Goal: Task Accomplishment & Management: Manage account settings

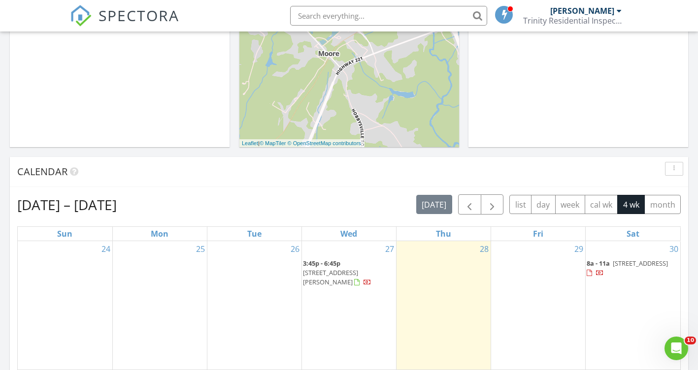
scroll to position [295, 0]
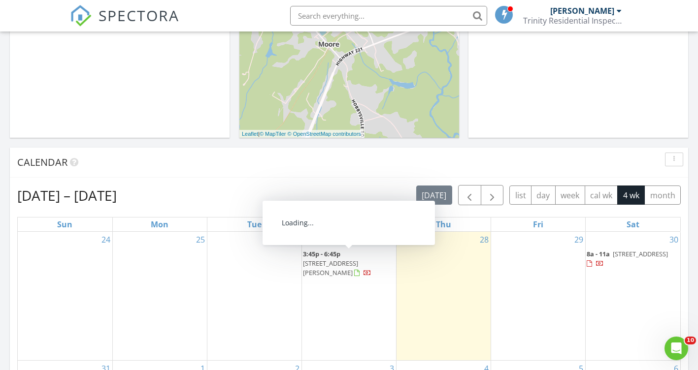
click at [350, 259] on span "4614 Old Spartanburg Rd, Taylors 29687" at bounding box center [330, 268] width 55 height 18
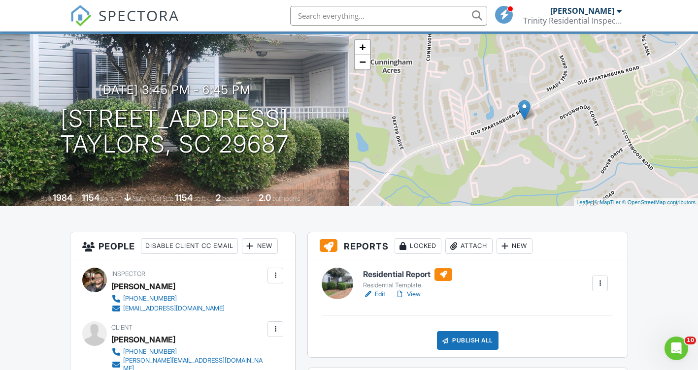
scroll to position [98, 0]
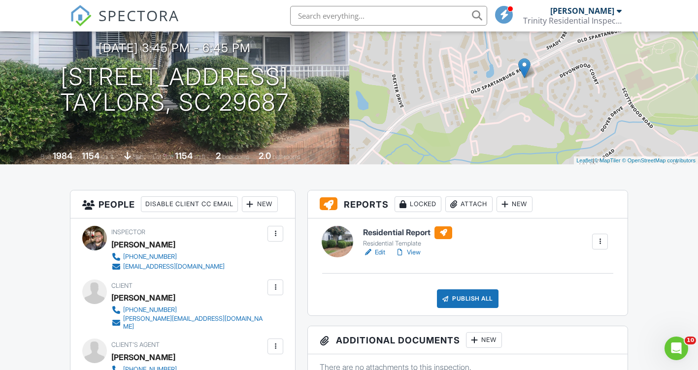
click at [383, 257] on link "Edit" at bounding box center [374, 253] width 22 height 10
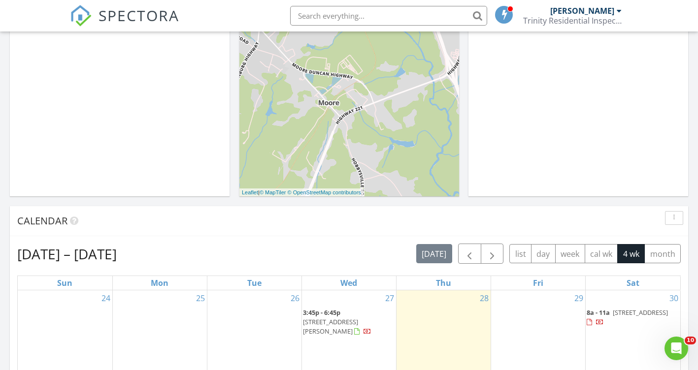
scroll to position [246, 0]
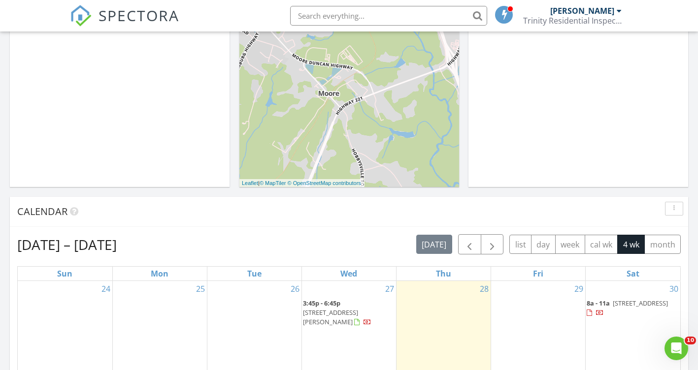
drag, startPoint x: 367, startPoint y: 297, endPoint x: 358, endPoint y: 305, distance: 11.5
click at [358, 308] on span "4614 Old Spartanburg Rd, Taylors 29687" at bounding box center [330, 317] width 55 height 18
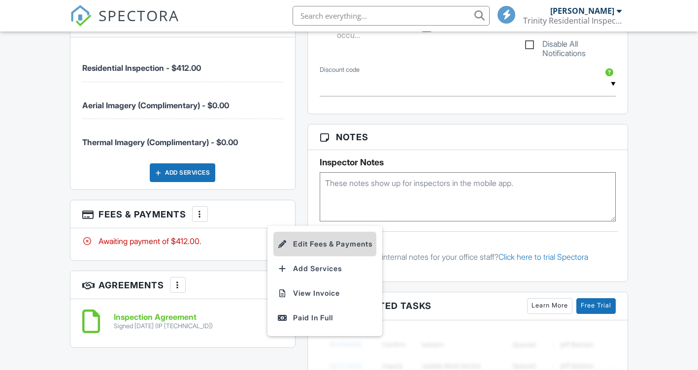
click at [332, 247] on li "Edit Fees & Payments" at bounding box center [324, 244] width 103 height 25
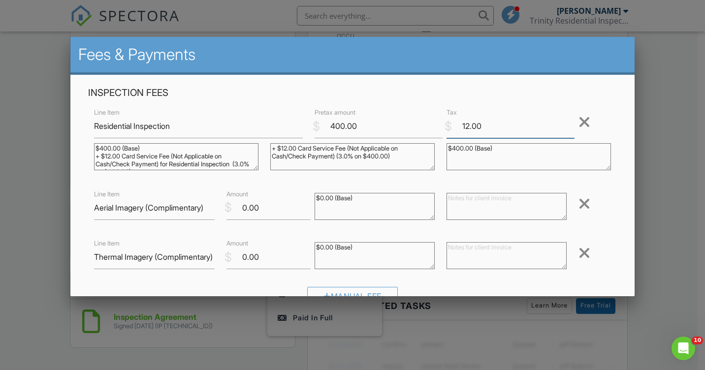
drag, startPoint x: 456, startPoint y: 128, endPoint x: 500, endPoint y: 128, distance: 44.3
click at [486, 128] on input "12.00" at bounding box center [511, 126] width 128 height 24
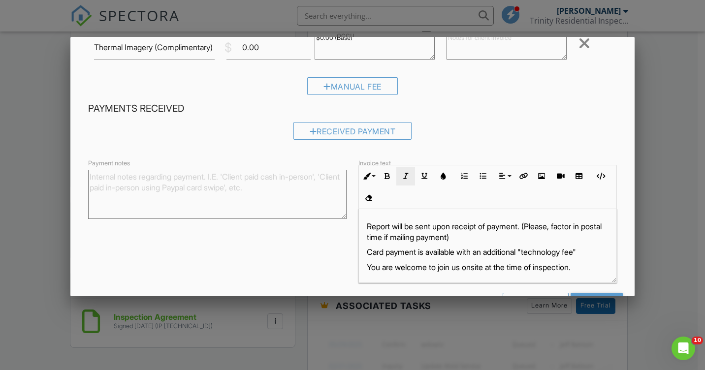
scroll to position [194, 0]
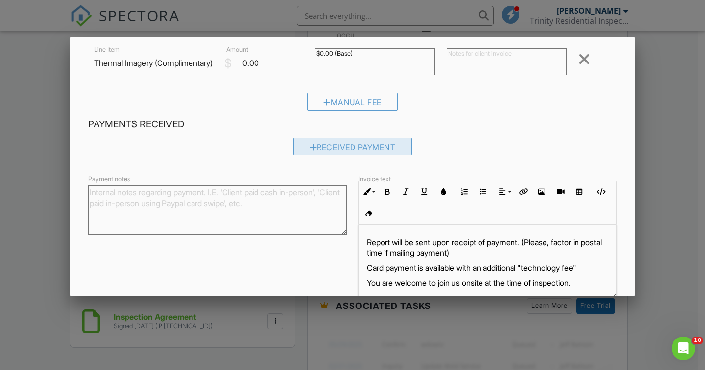
click at [367, 148] on div "Received Payment" at bounding box center [352, 147] width 119 height 18
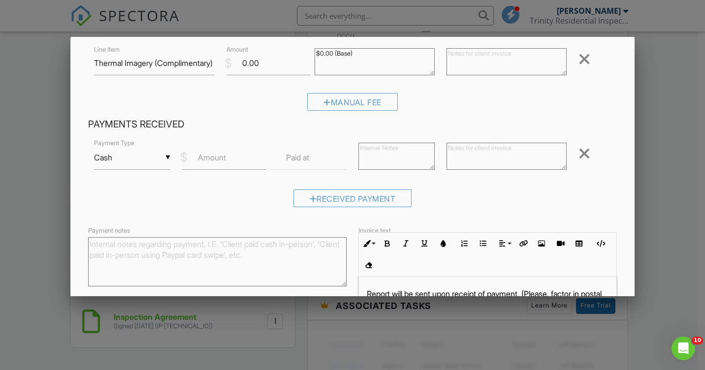
click at [171, 158] on div "▼ Cash Cash Check On-Site Card Other Cash Check On-Site Card Other Payment Type" at bounding box center [132, 163] width 88 height 34
click at [162, 160] on div "▼ Cash Cash Check On-Site Card Other Cash Check On-Site Card Other" at bounding box center [132, 158] width 76 height 24
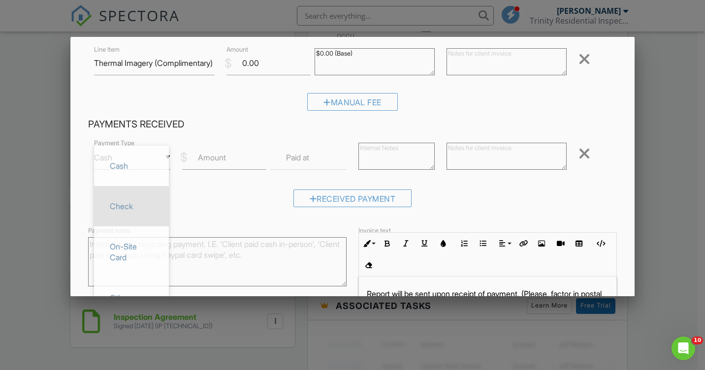
drag, startPoint x: 129, startPoint y: 208, endPoint x: 144, endPoint y: 191, distance: 22.7
click at [130, 207] on span "Check" at bounding box center [131, 206] width 59 height 25
type input "Check"
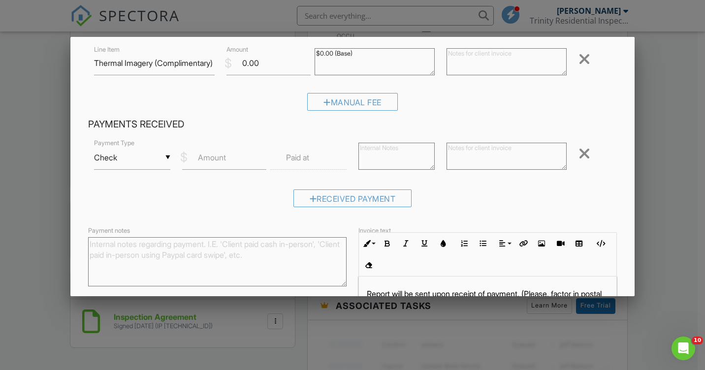
click at [201, 160] on label "Amount" at bounding box center [212, 157] width 28 height 11
click at [201, 160] on input "Amount" at bounding box center [224, 158] width 84 height 24
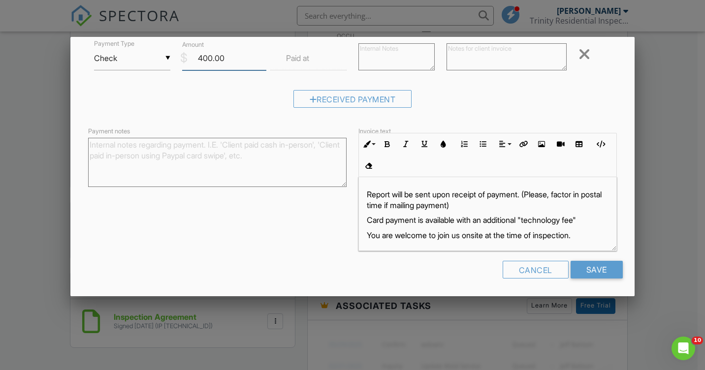
scroll to position [295, 0]
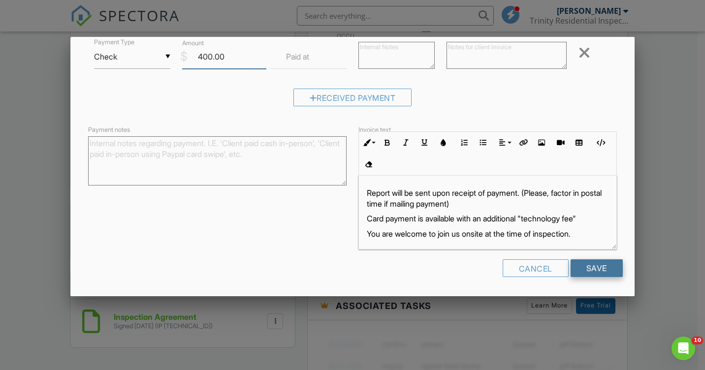
type input "400.00"
click at [582, 263] on input "Save" at bounding box center [597, 268] width 52 height 18
